Goal: Task Accomplishment & Management: Use online tool/utility

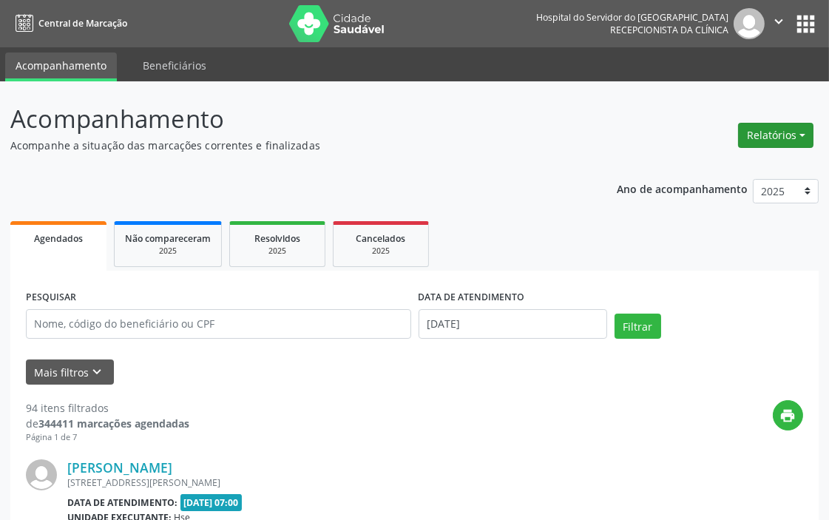
click at [782, 129] on button "Relatórios" at bounding box center [775, 135] width 75 height 25
click at [763, 169] on link "Agendamentos" at bounding box center [734, 166] width 159 height 21
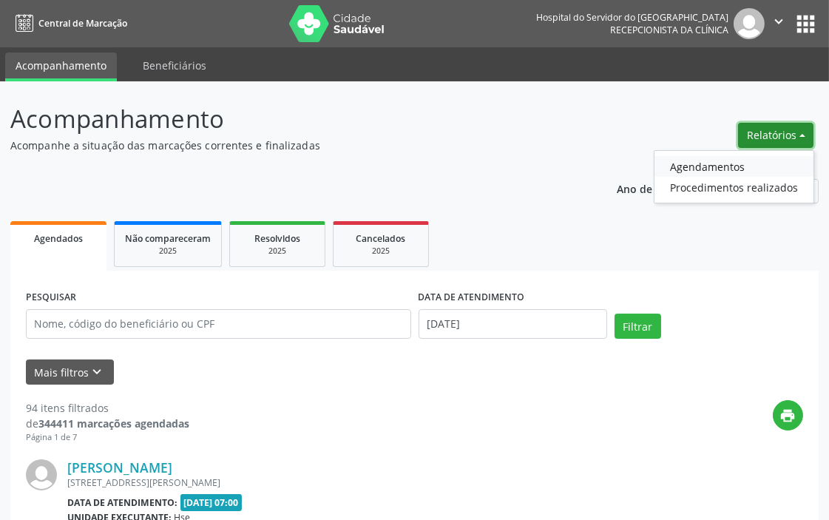
select select "8"
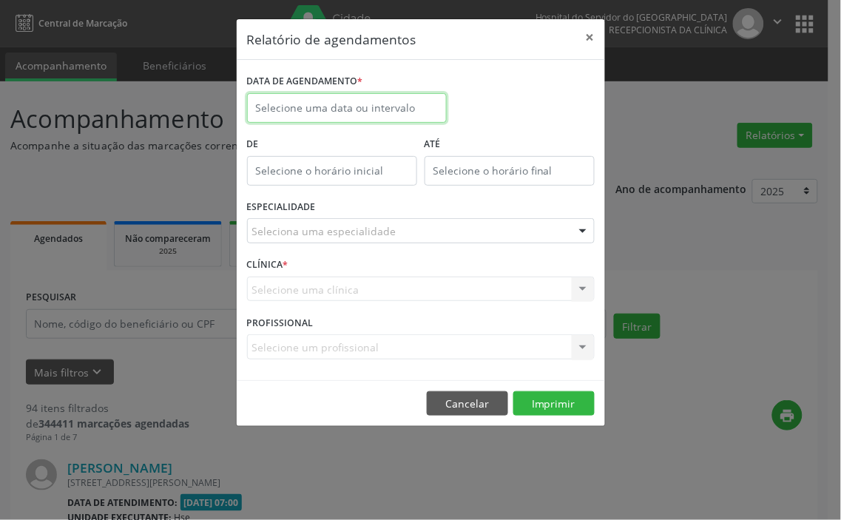
click at [318, 109] on input "text" at bounding box center [347, 108] width 200 height 30
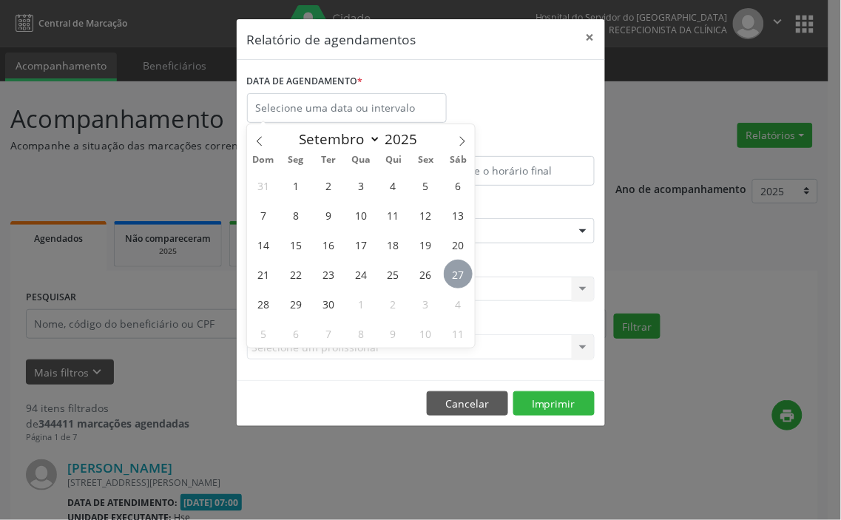
click at [456, 277] on span "27" at bounding box center [458, 274] width 29 height 29
type input "[DATE]"
click at [456, 277] on span "27" at bounding box center [458, 274] width 29 height 29
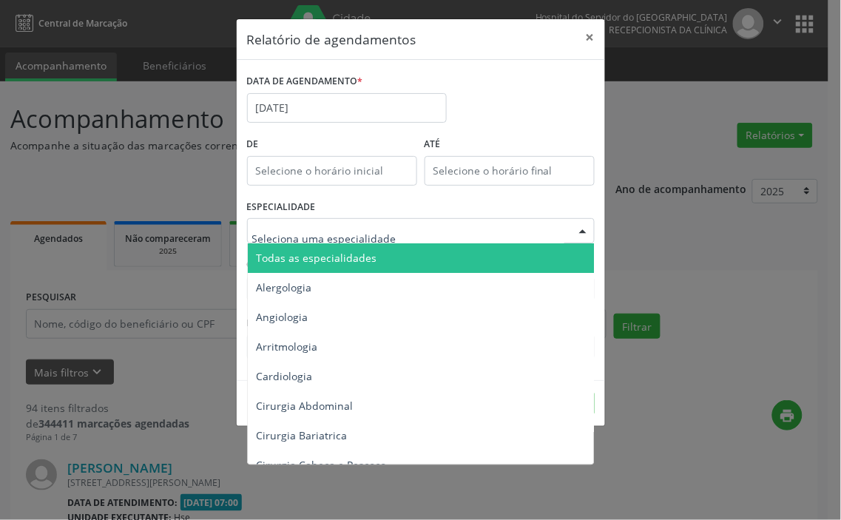
click at [357, 253] on span "Todas as especialidades" at bounding box center [317, 258] width 121 height 14
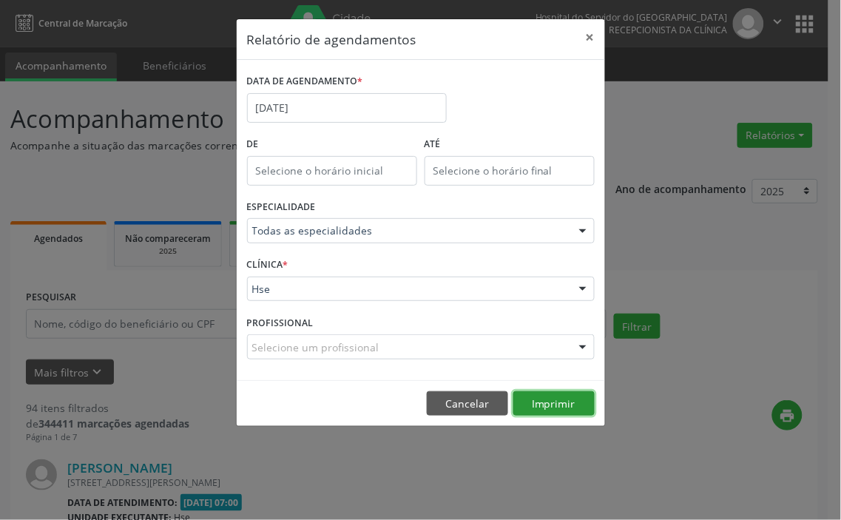
click at [573, 408] on button "Imprimir" at bounding box center [553, 403] width 81 height 25
